Goal: Task Accomplishment & Management: Manage account settings

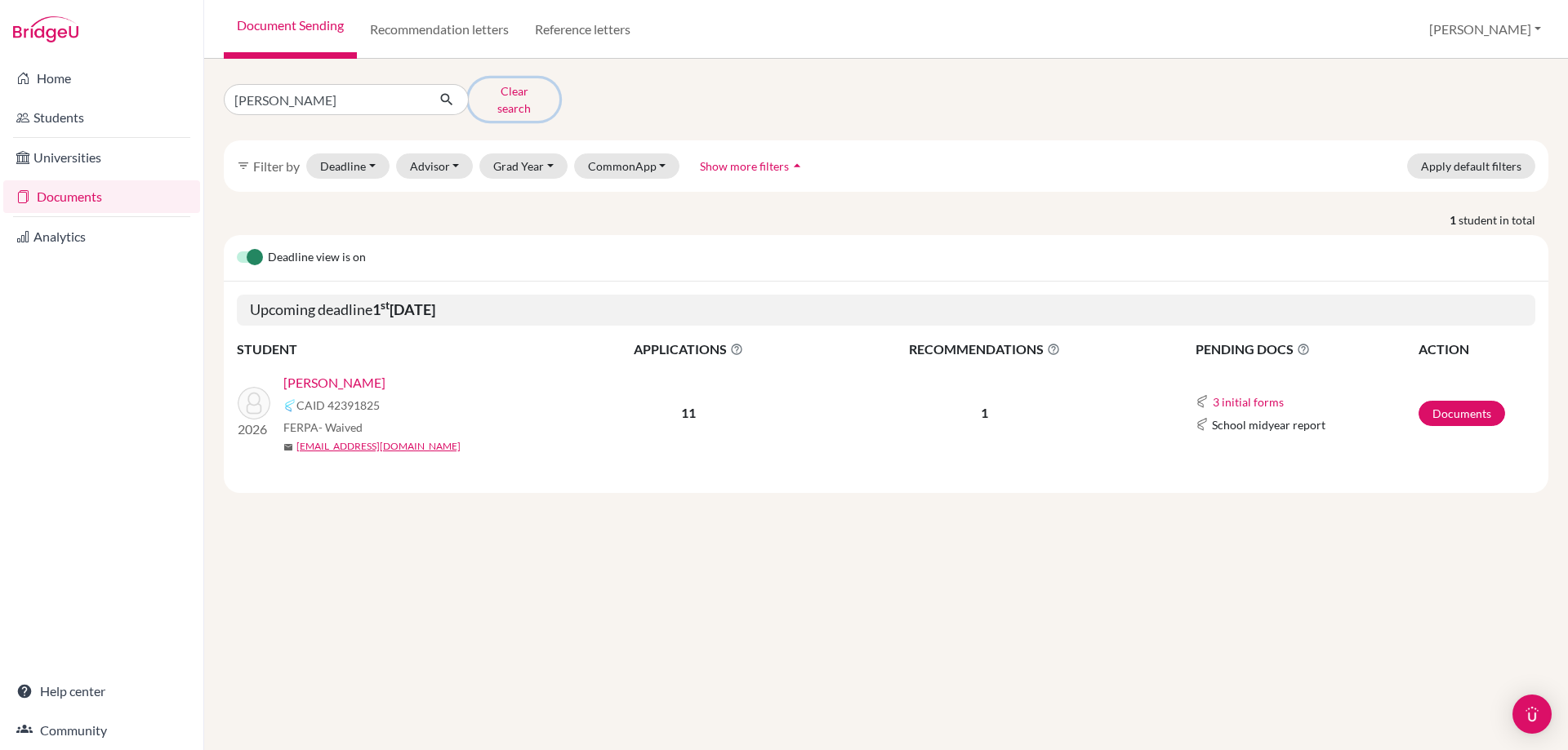
click at [494, 92] on button "Clear search" at bounding box center [514, 99] width 91 height 43
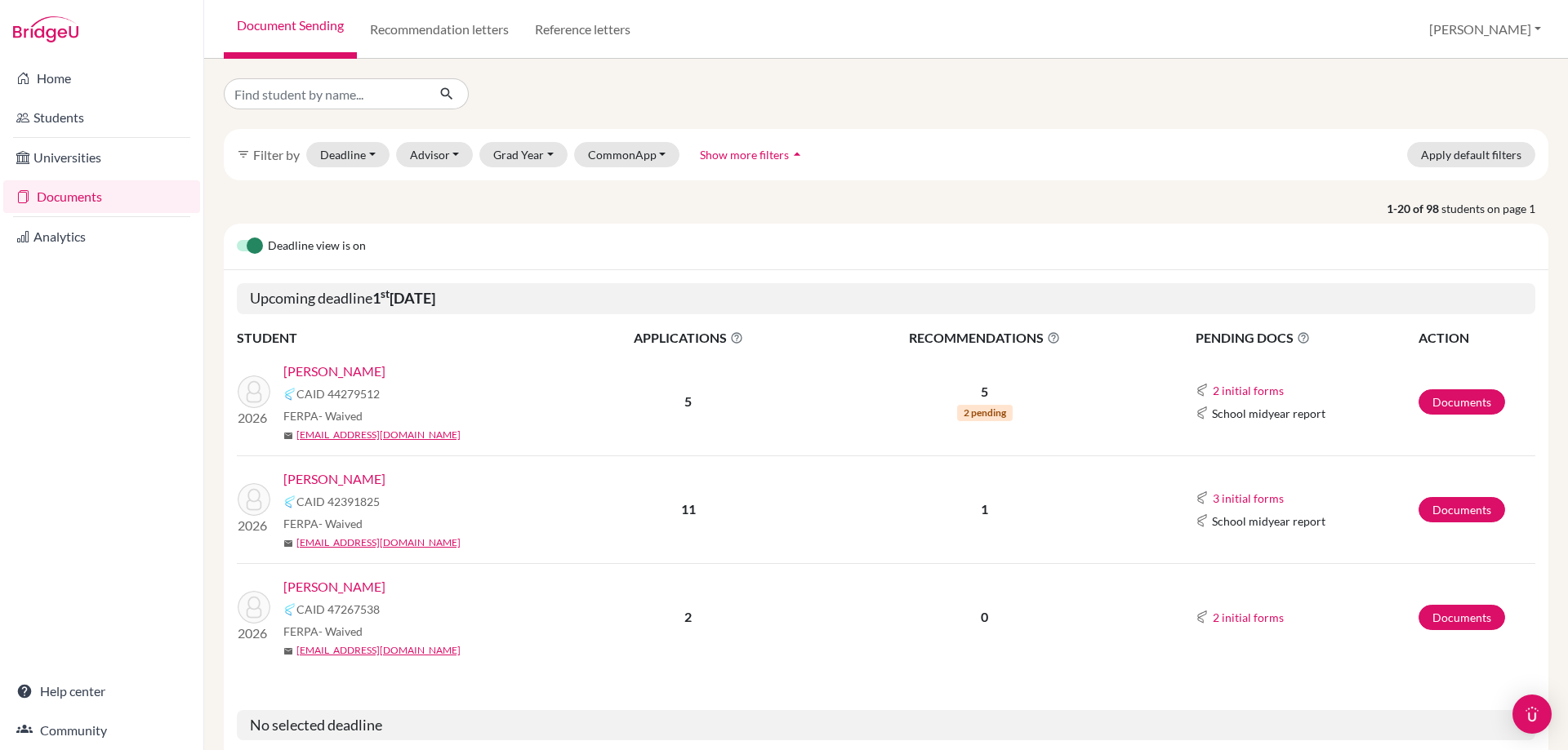
click at [350, 373] on link "LePoint , Lillian" at bounding box center [334, 371] width 102 height 20
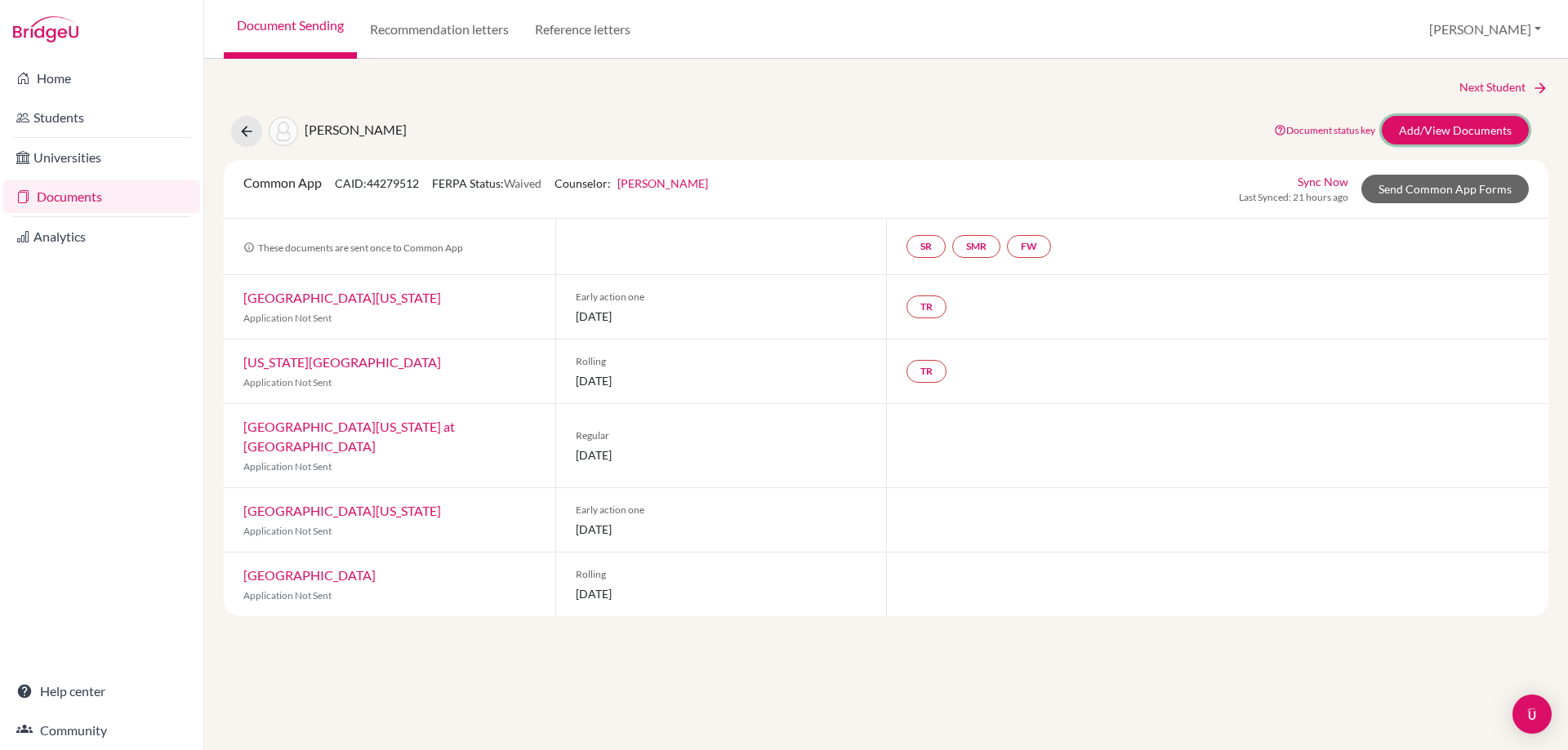
click at [1409, 129] on link "Add/View Documents" at bounding box center [1454, 129] width 147 height 28
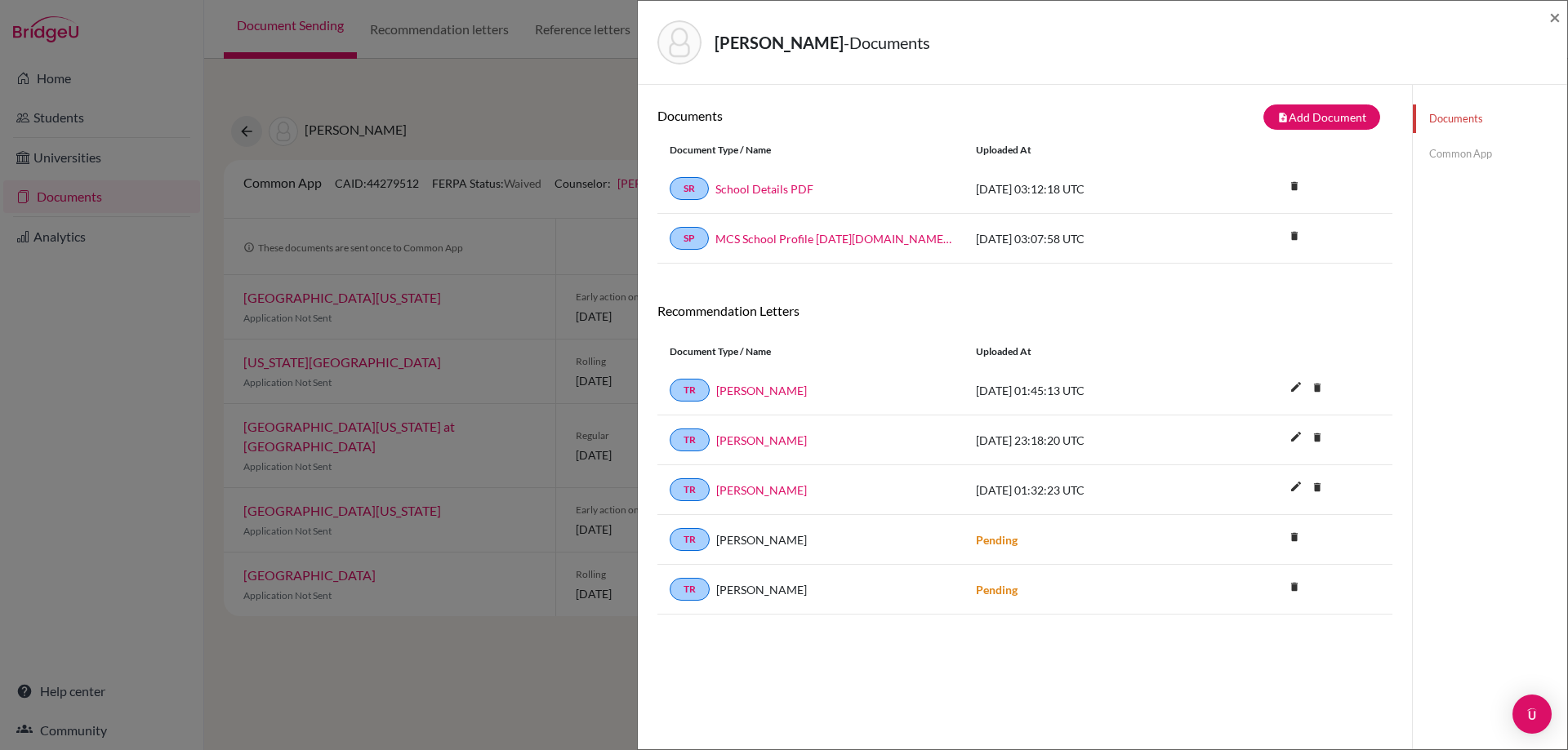
click at [1469, 151] on link "Common App" at bounding box center [1490, 153] width 155 height 28
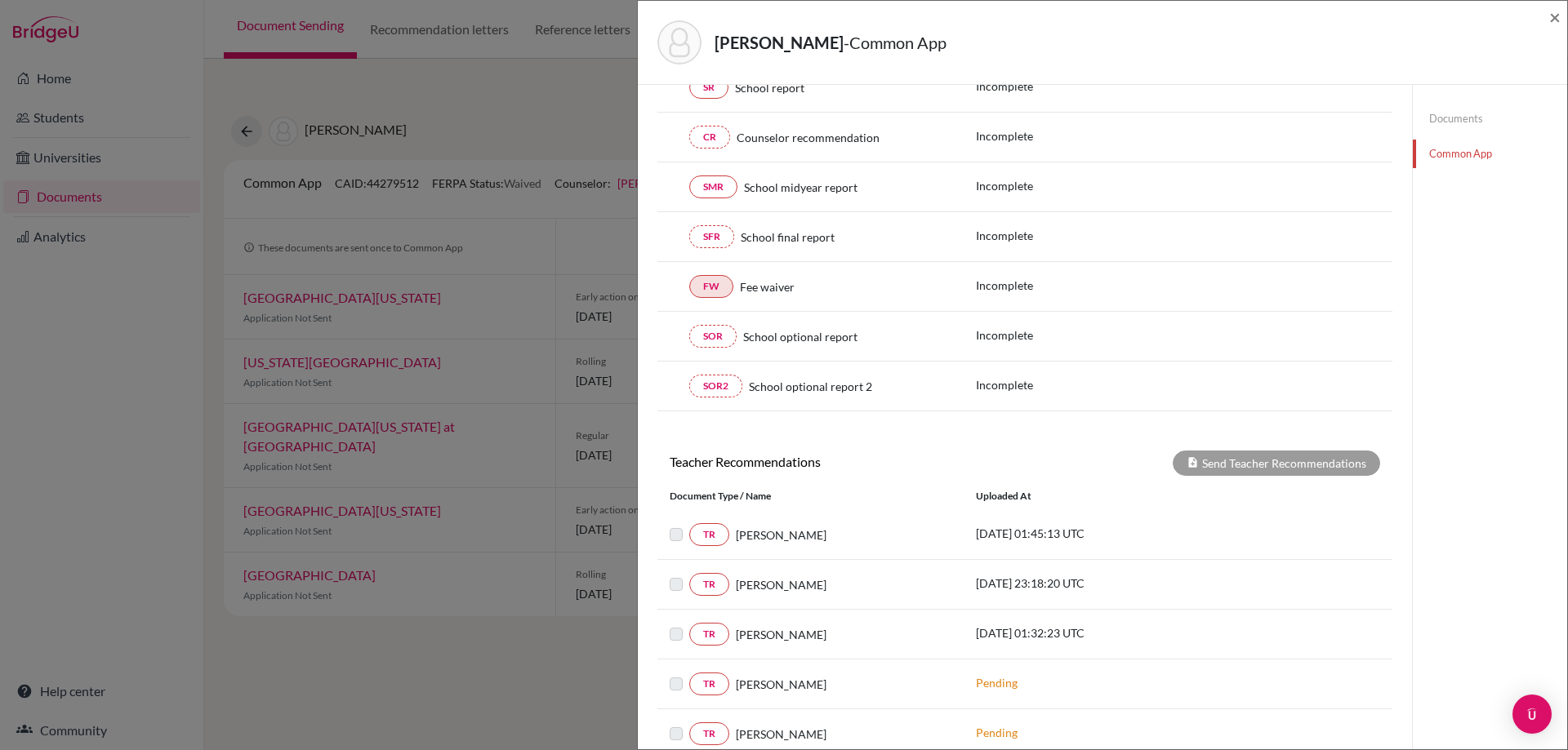
scroll to position [245, 0]
click at [711, 311] on div "FW Fee waiver Incomplete" at bounding box center [1024, 336] width 734 height 50
click at [711, 294] on link "FW" at bounding box center [711, 285] width 44 height 23
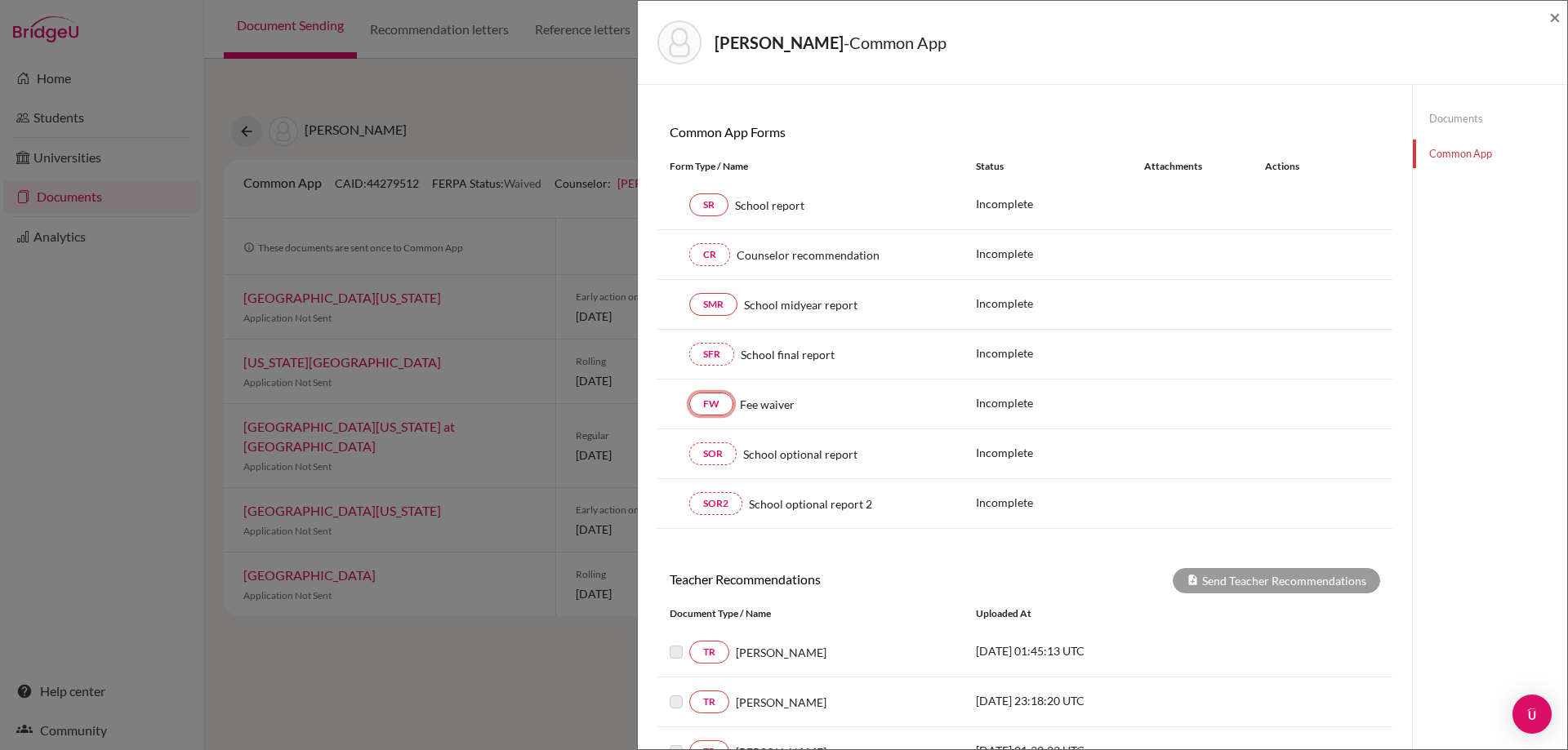
scroll to position [0, 0]
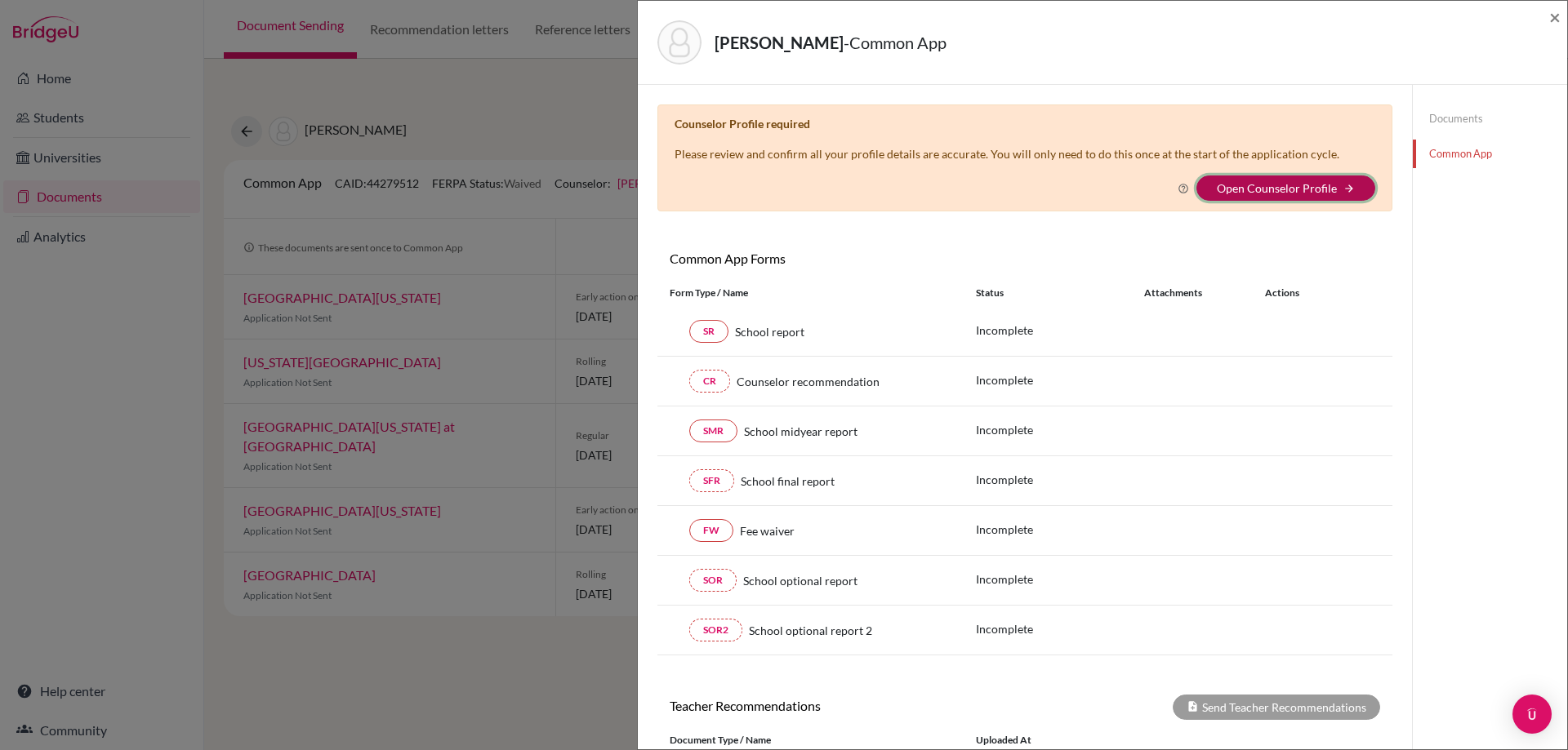
click at [1327, 178] on button "Open Counselor Profile arrow_forward" at bounding box center [1285, 188] width 178 height 25
click at [1295, 188] on link "Open Counselor Profile" at bounding box center [1277, 188] width 120 height 14
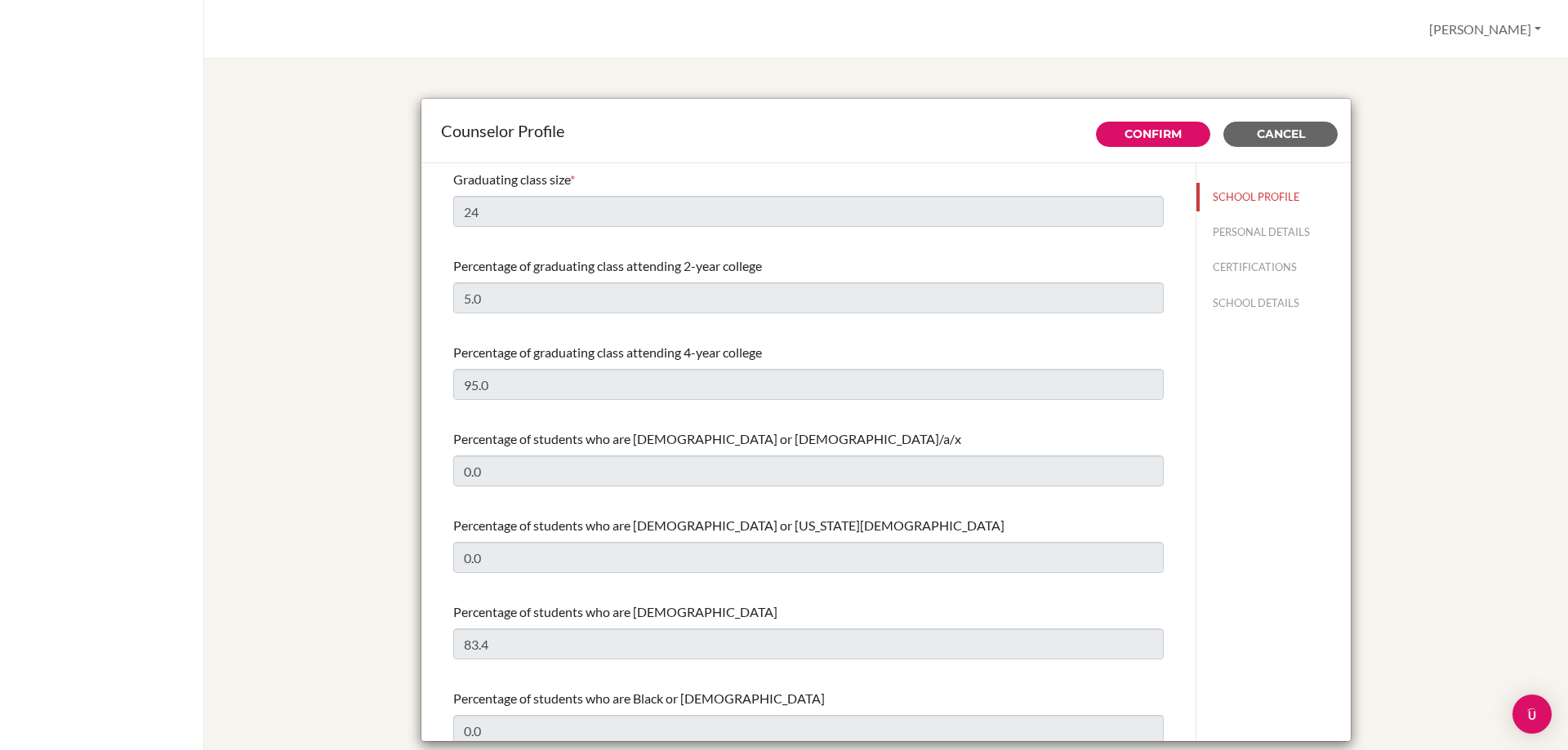
select select "0"
select select "307690"
click at [524, 193] on div "Graduating class size * 24" at bounding box center [808, 198] width 711 height 70
click at [1276, 234] on button "PERSONAL DETAILS" at bounding box center [1273, 232] width 155 height 28
type input "[PERSON_NAME]"
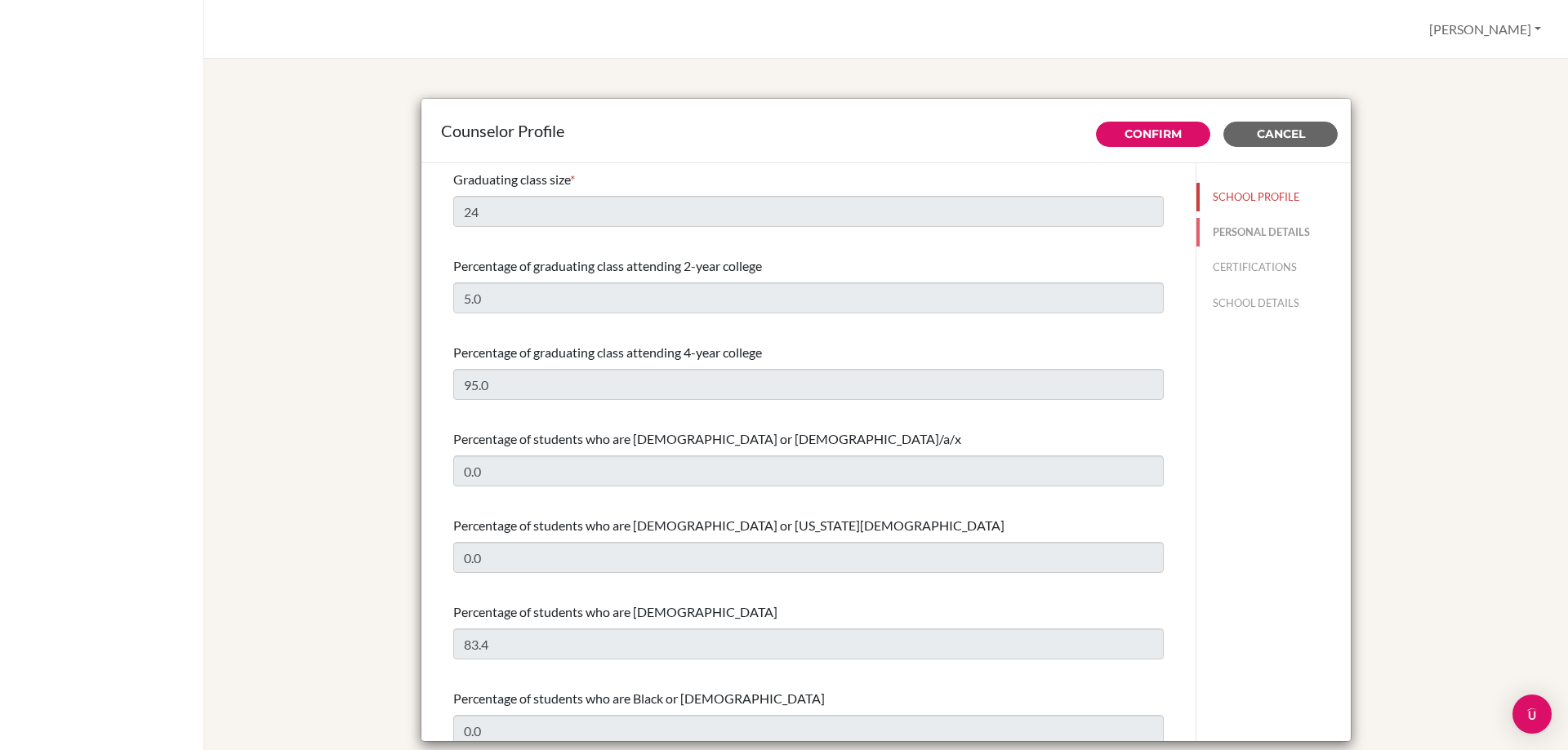
type input "[PERSON_NAME]"
type input "Academic Guidance Counselor"
type input "62.085881531885"
type input "[EMAIL_ADDRESS][DOMAIN_NAME]"
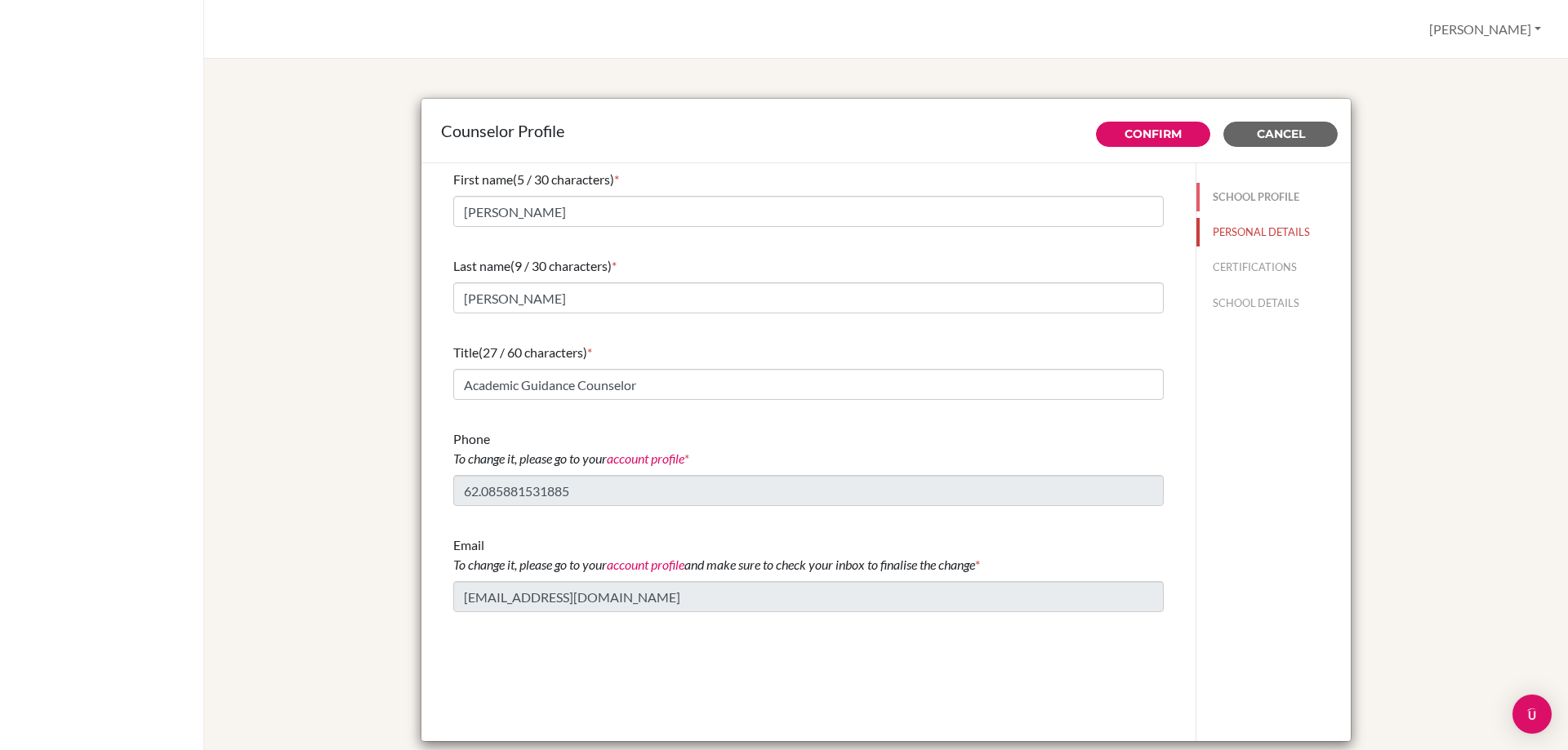
click at [1279, 202] on button "SCHOOL PROFILE" at bounding box center [1273, 197] width 155 height 28
type input "24"
type input "5.0"
type input "95.0"
type input "0.0"
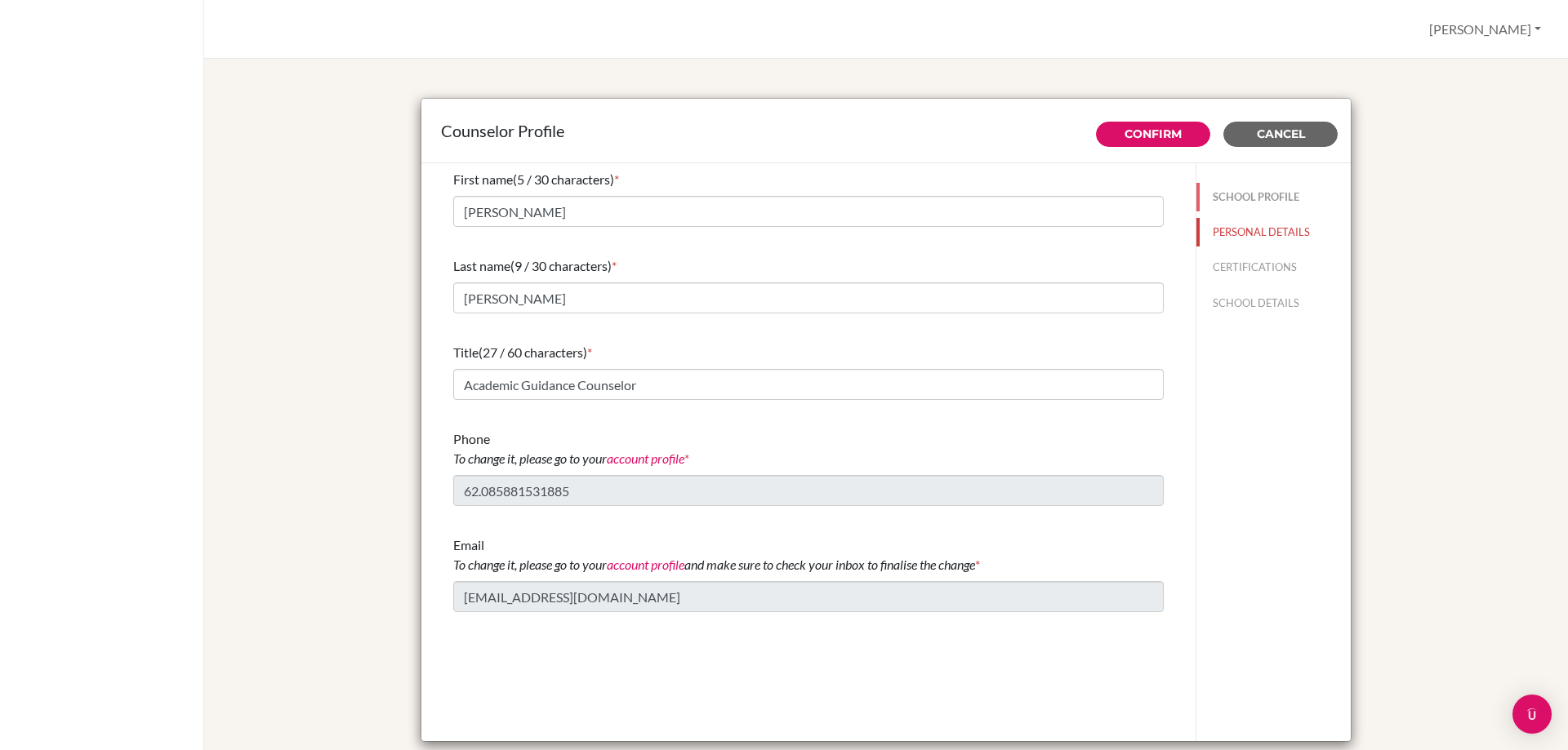
type input "0.0"
select select "0"
select select "307690"
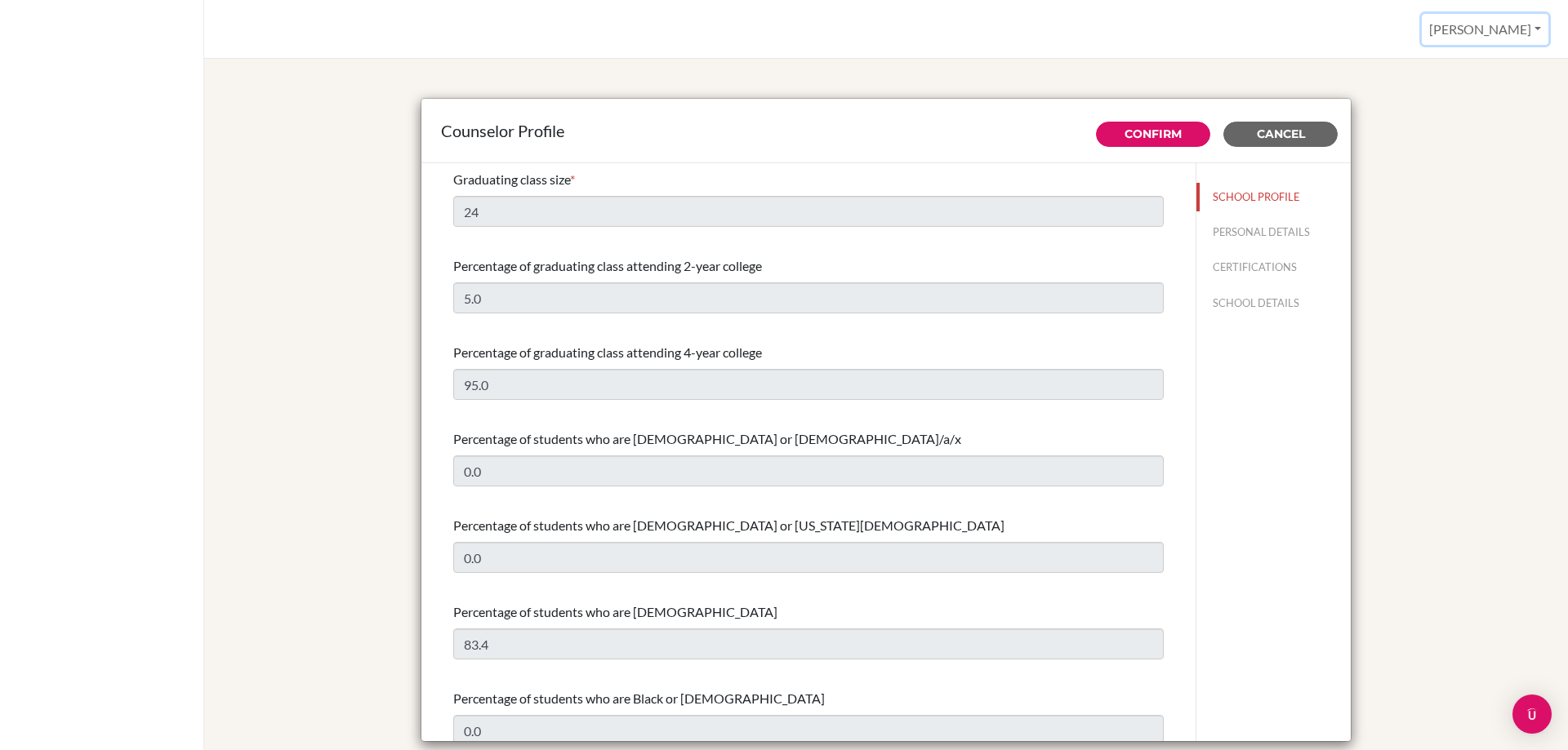
click at [1500, 25] on button "[PERSON_NAME]" at bounding box center [1484, 29] width 126 height 31
click at [1460, 185] on div "Counselor Profile Confirm Cancel Graduating class size * 24 Percentage of gradu…" at bounding box center [885, 421] width 1324 height 686
click at [1504, 25] on button "[PERSON_NAME]" at bounding box center [1484, 29] width 126 height 31
click at [1491, 71] on link "Profile" at bounding box center [1482, 66] width 129 height 26
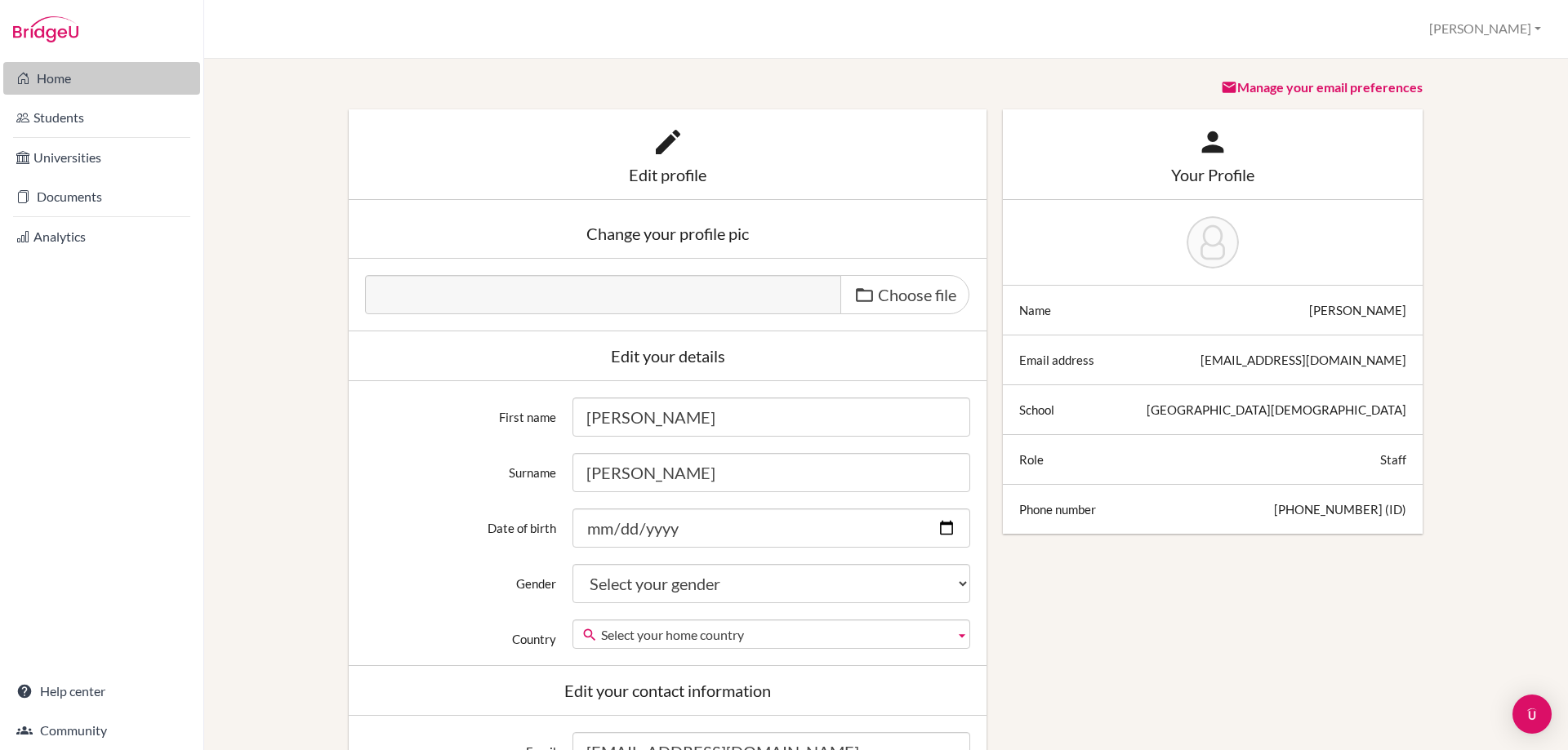
click at [66, 85] on link "Home" at bounding box center [102, 78] width 197 height 33
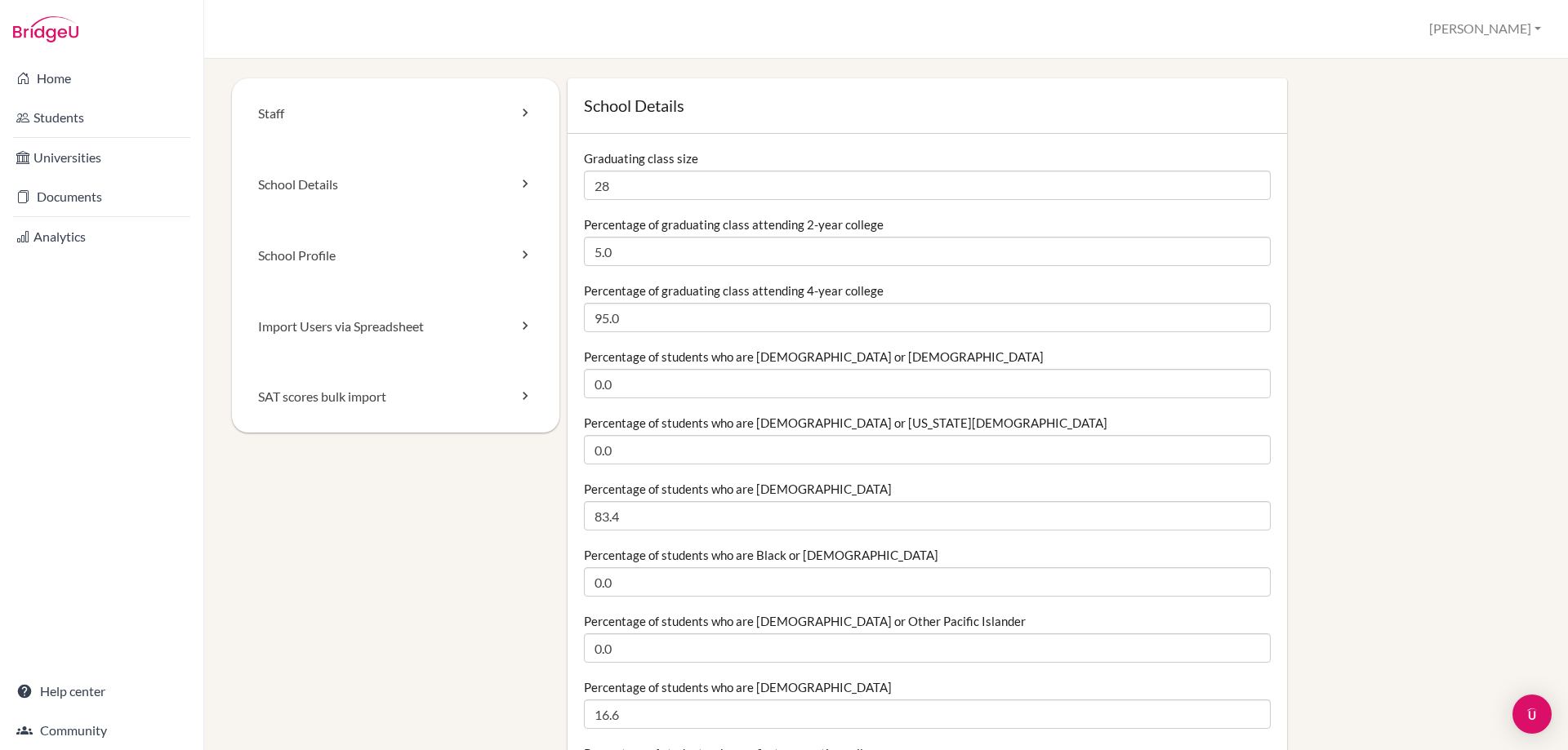
type input "28"
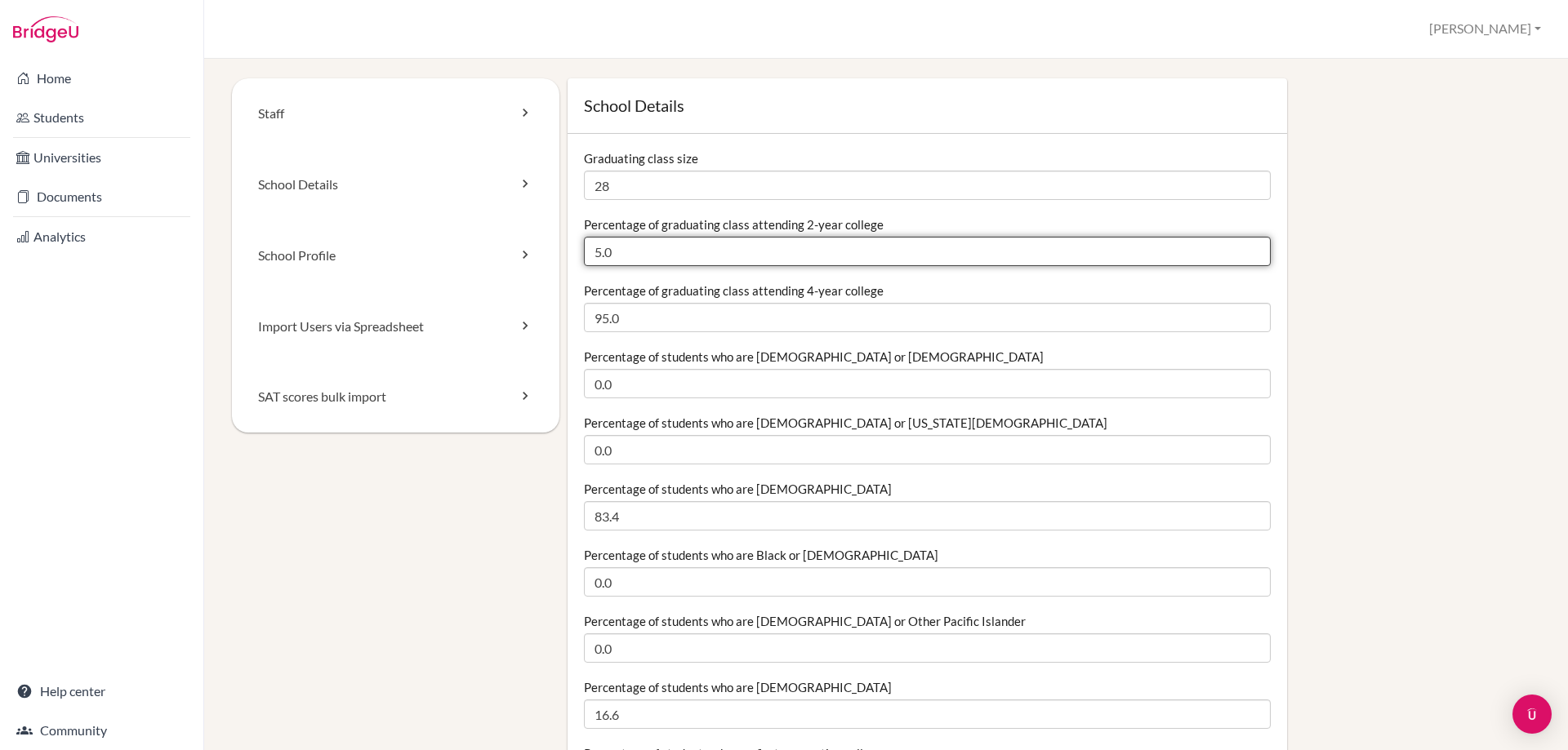
click at [644, 240] on input "5.0" at bounding box center [926, 251] width 686 height 29
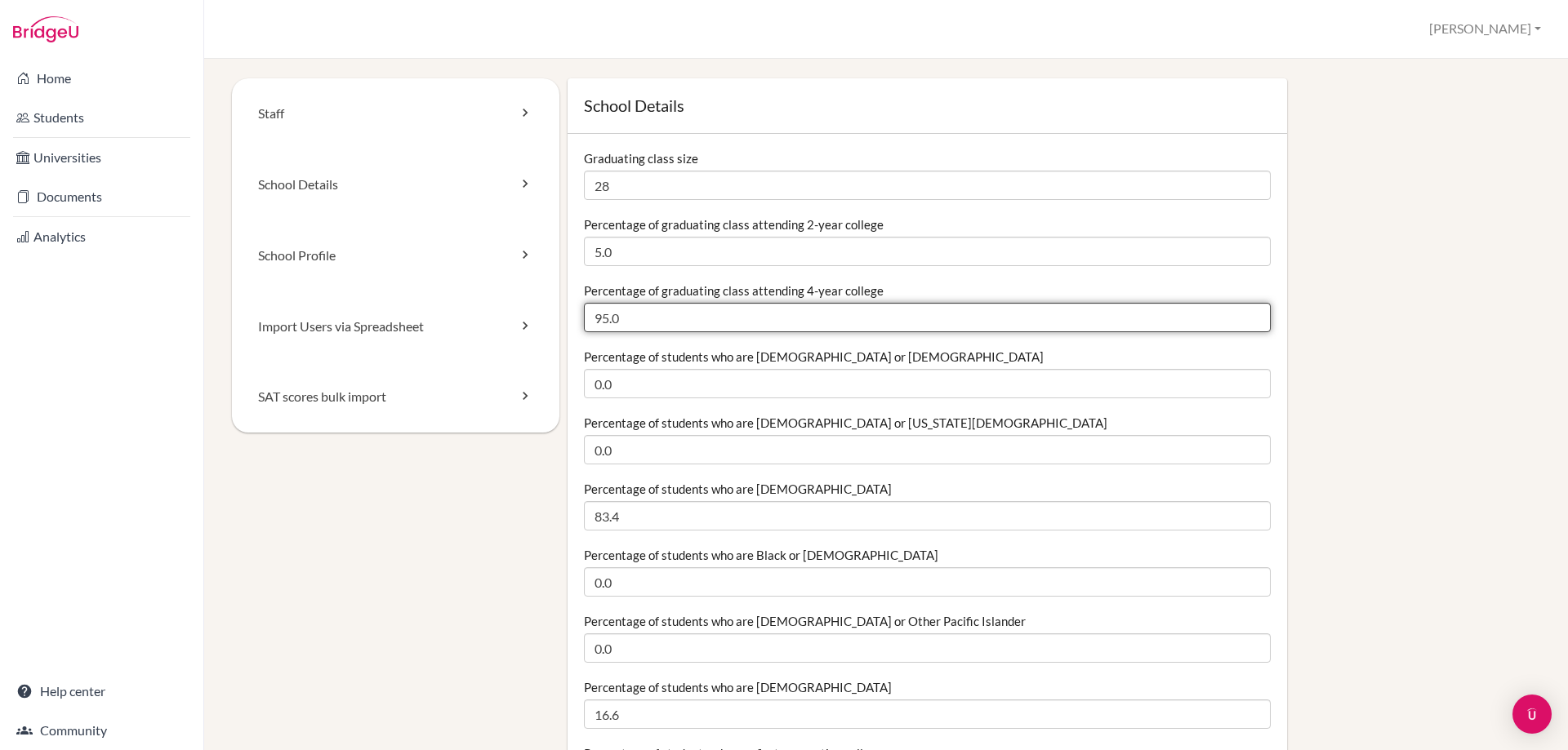
click at [636, 319] on input "95.0" at bounding box center [926, 318] width 686 height 29
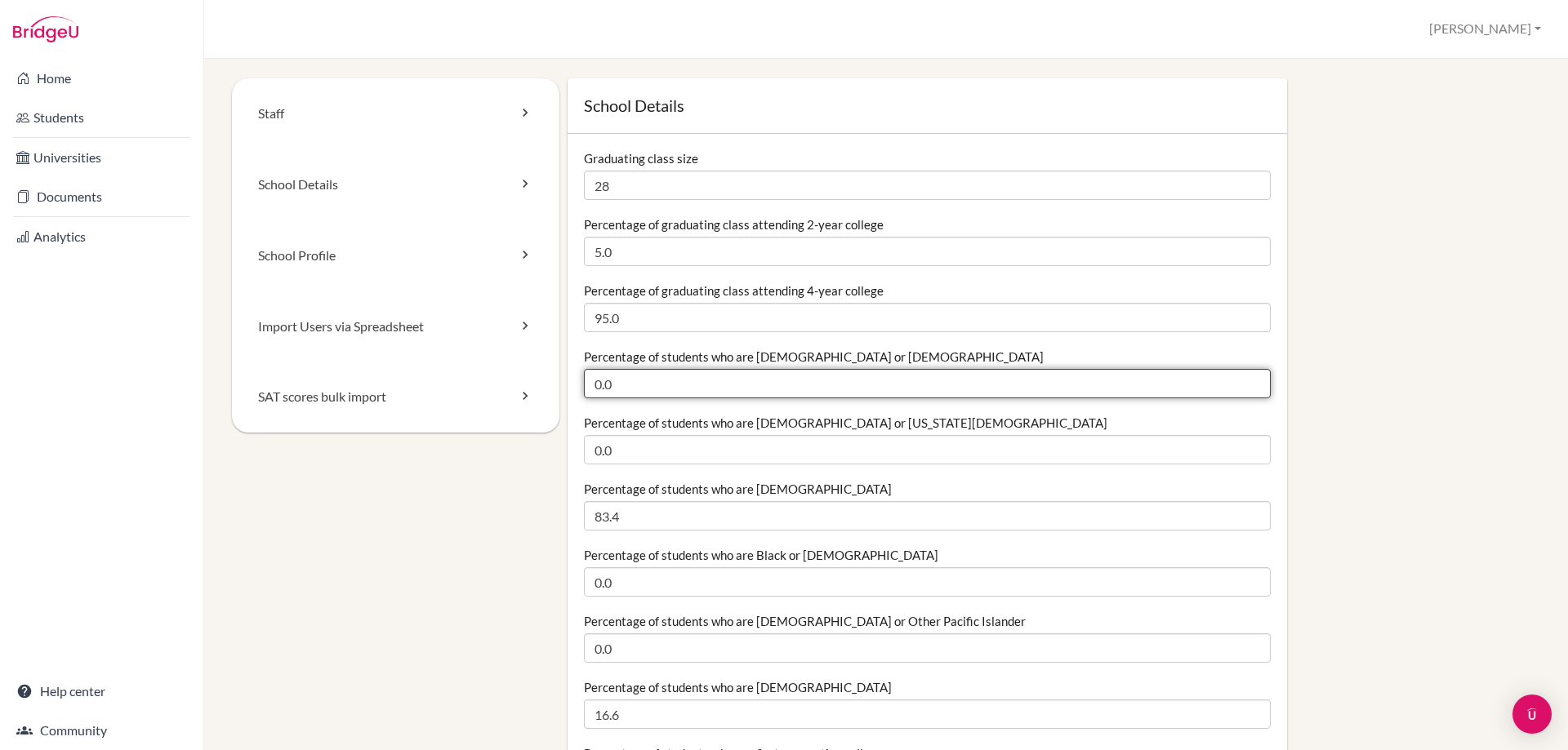
click at [655, 374] on input "0.0" at bounding box center [926, 384] width 686 height 29
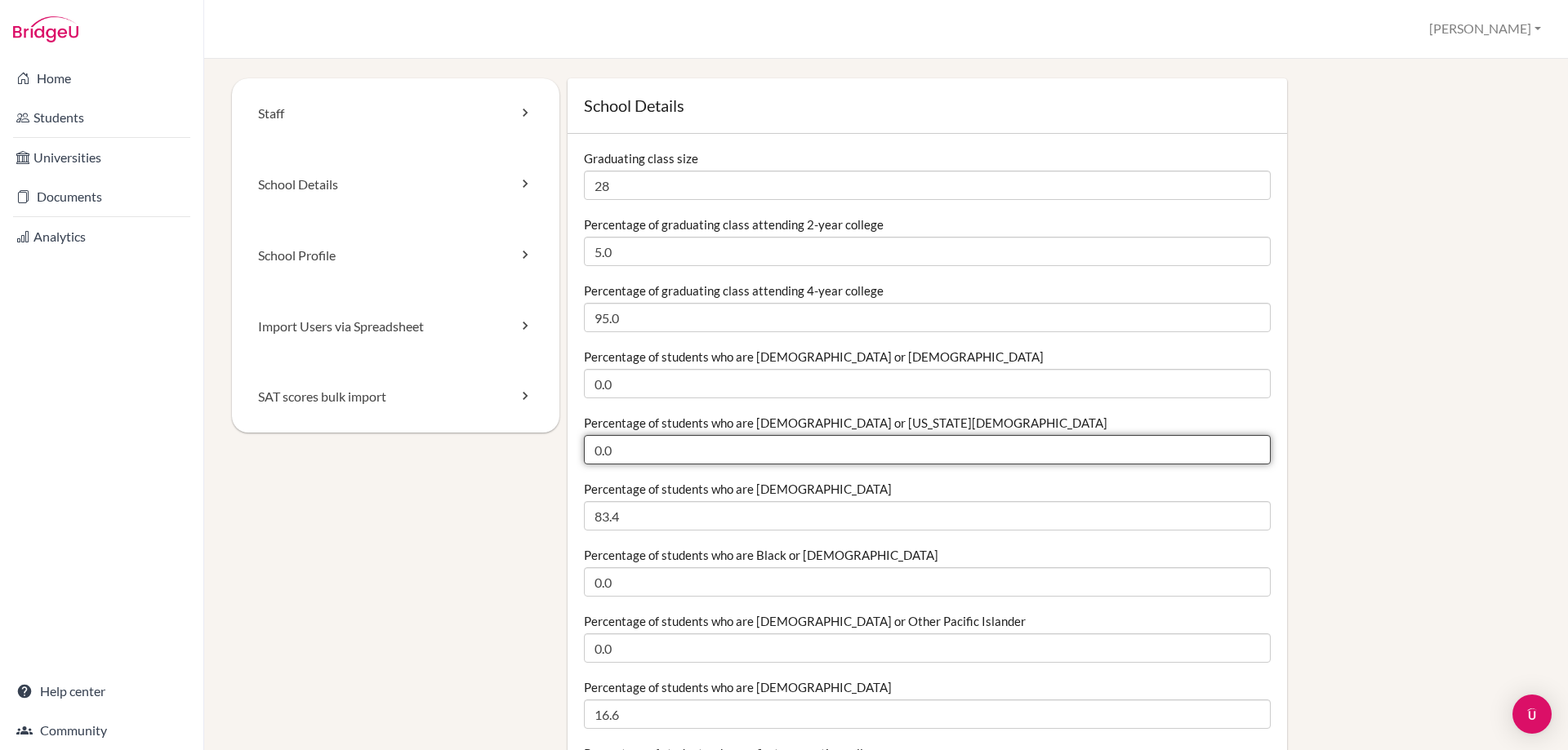
click at [673, 443] on input "0.0" at bounding box center [926, 450] width 686 height 29
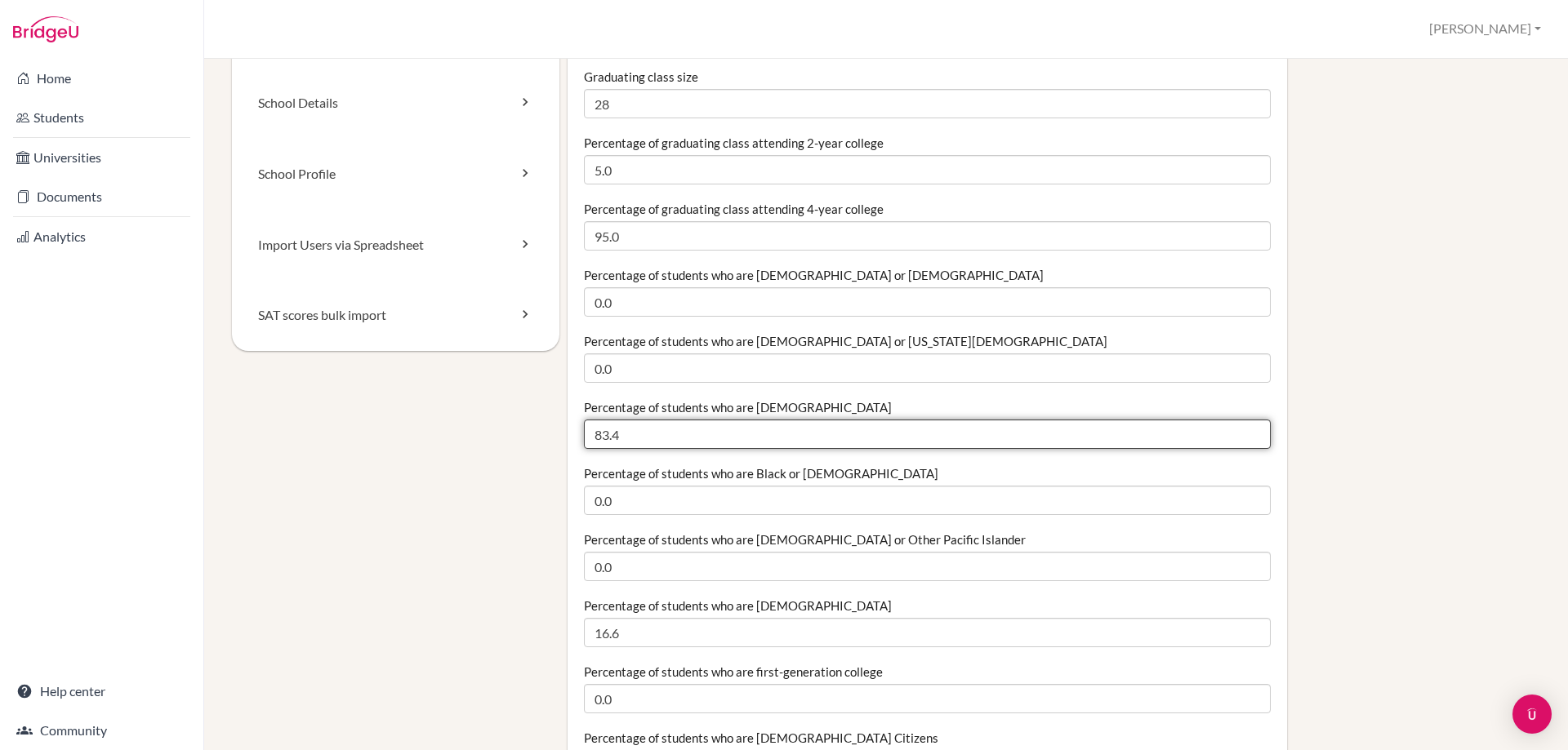
click at [678, 440] on input "83.4" at bounding box center [926, 434] width 686 height 29
drag, startPoint x: 682, startPoint y: 439, endPoint x: 373, endPoint y: 440, distance: 309.0
type input "8"
